Goal: Information Seeking & Learning: Learn about a topic

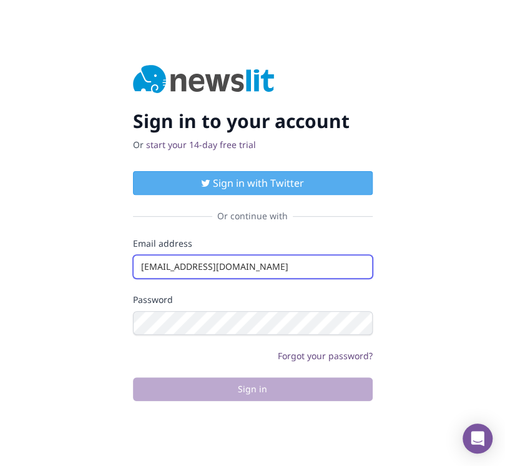
type input "info@startingupgood.info"
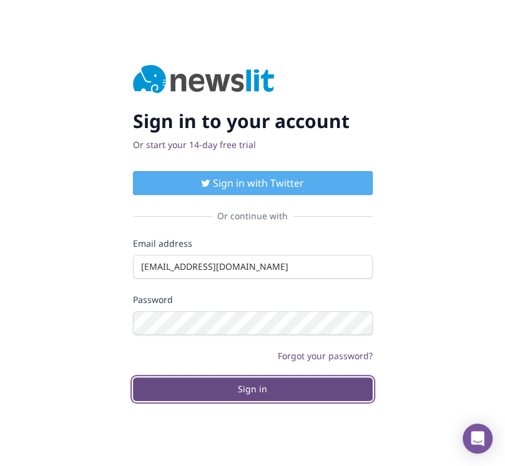
click at [252, 388] on button "Sign in" at bounding box center [253, 389] width 240 height 24
